Goal: Find specific page/section: Find specific page/section

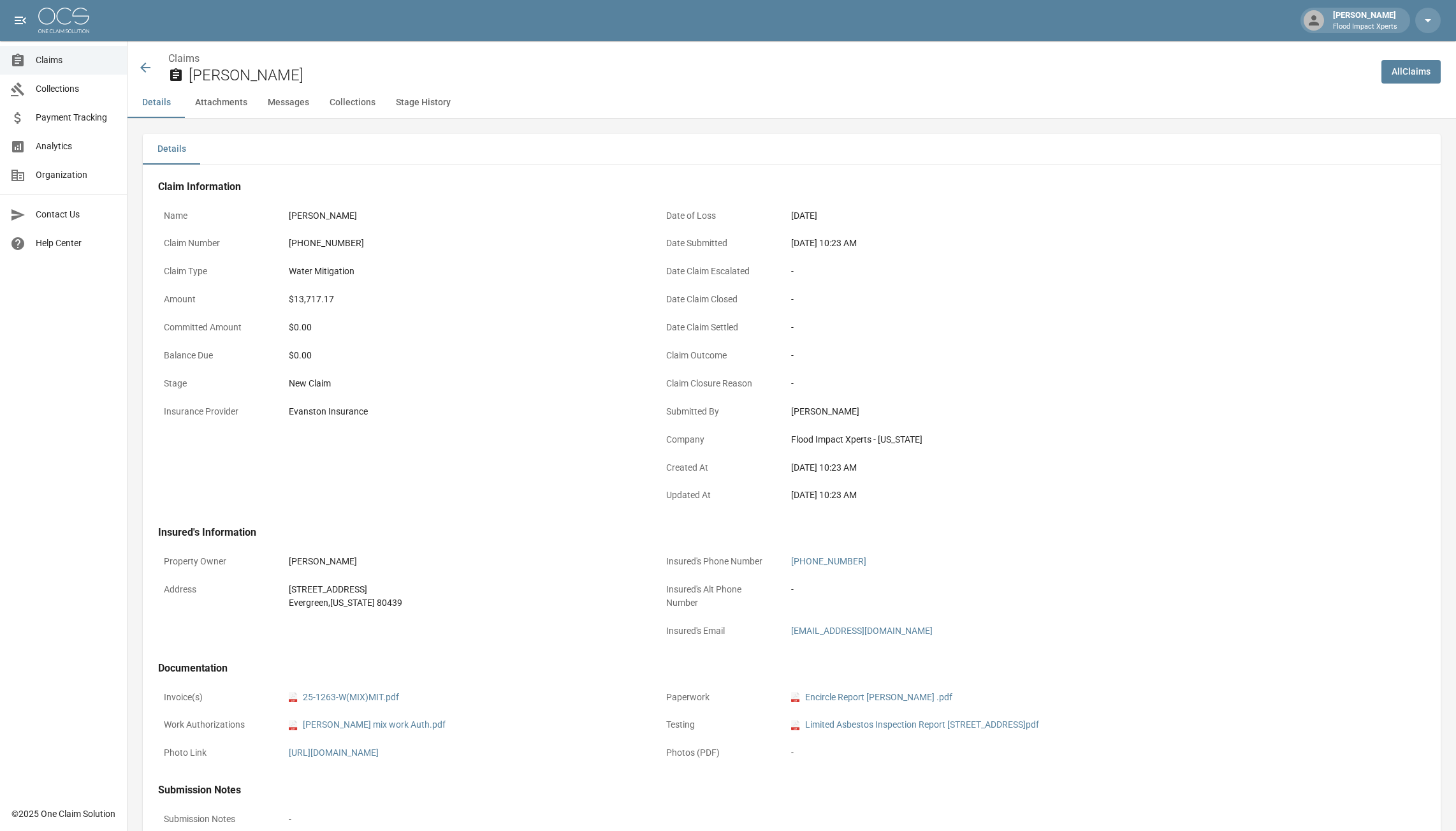
click at [61, 65] on span "Claims" at bounding box center [76, 60] width 81 height 14
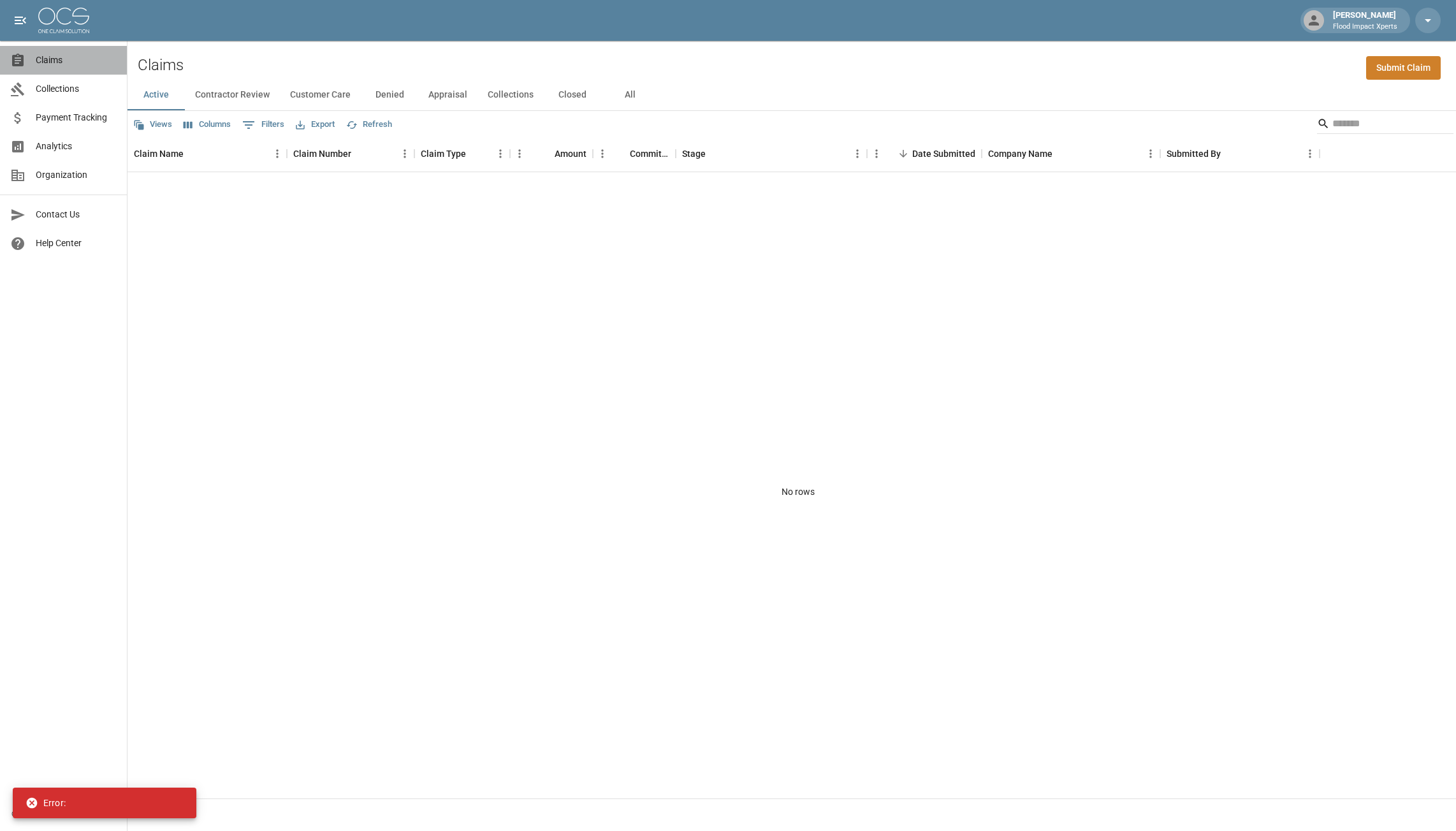
click at [61, 63] on span "Claims" at bounding box center [76, 60] width 81 height 14
click at [71, 84] on span "Collections" at bounding box center [76, 88] width 81 height 14
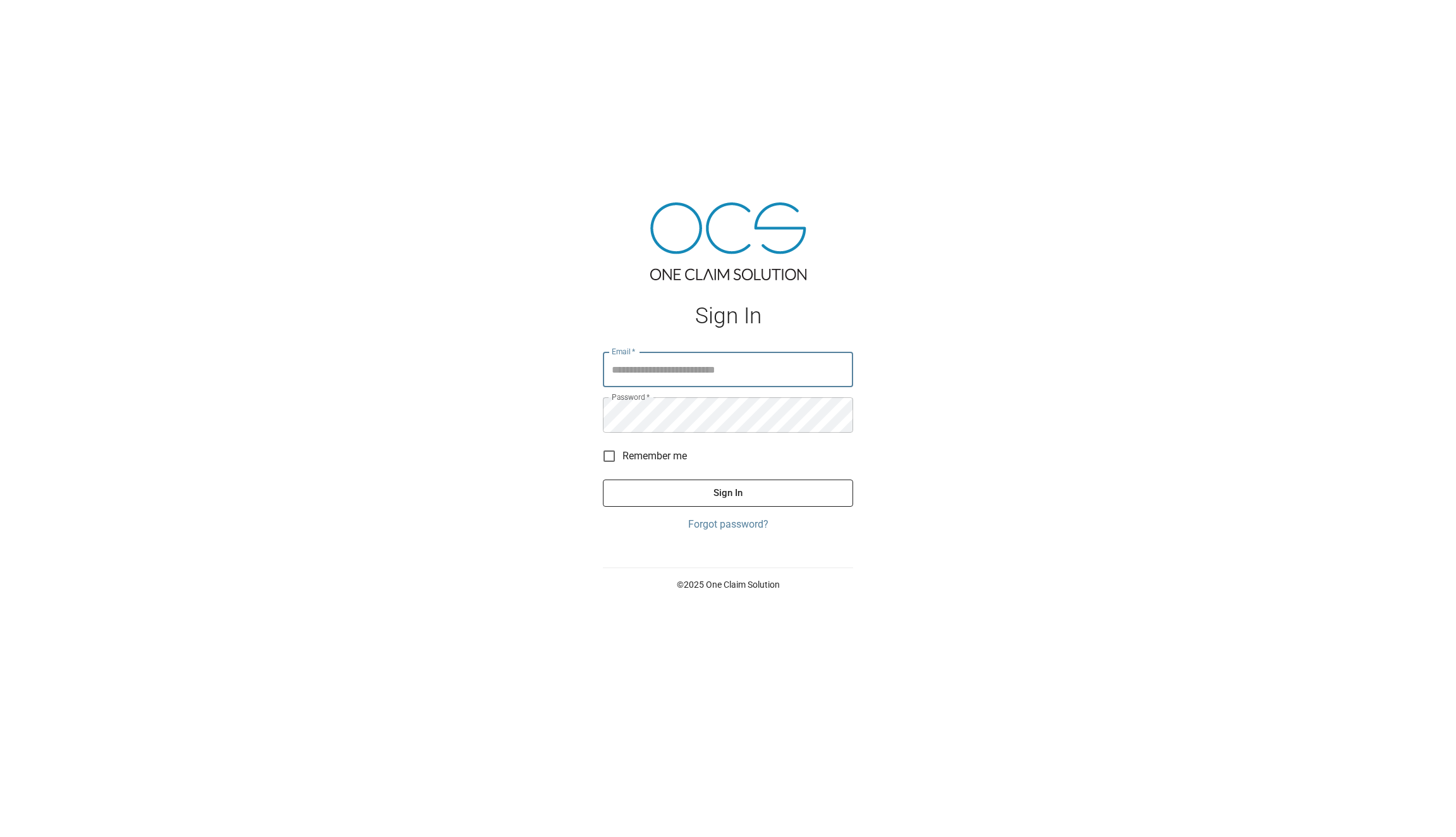
type input "**********"
click at [692, 485] on button "Sign In" at bounding box center [728, 493] width 250 height 27
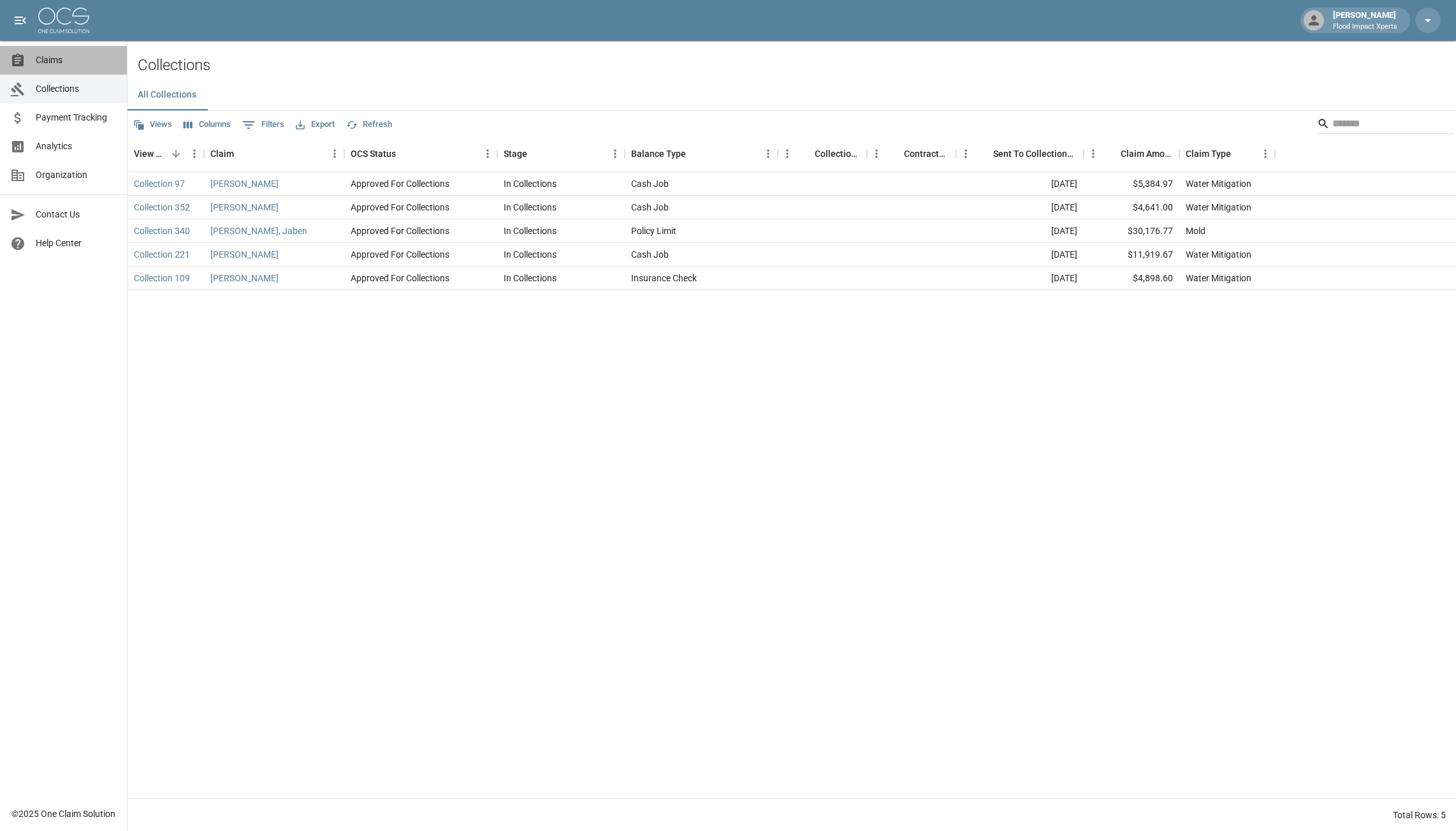
click at [44, 66] on span "Claims" at bounding box center [76, 60] width 81 height 14
